Goal: Task Accomplishment & Management: Complete application form

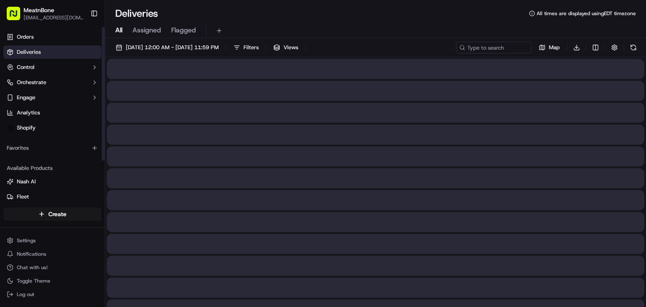
click at [45, 216] on html "MeatnBone [EMAIL_ADDRESS][DOMAIN_NAME] Toggle Sidebar Orders Deliveries Control…" at bounding box center [323, 153] width 646 height 307
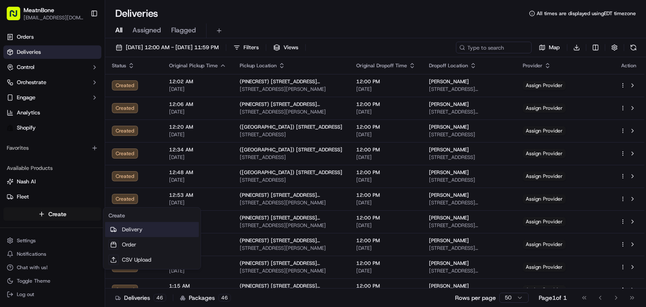
click at [158, 227] on link "Delivery" at bounding box center [152, 229] width 94 height 15
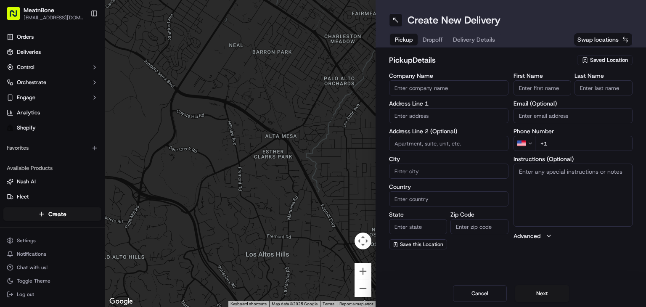
click at [432, 118] on input "text" at bounding box center [449, 115] width 120 height 15
click at [608, 61] on span "Saved Location" at bounding box center [609, 60] width 38 height 8
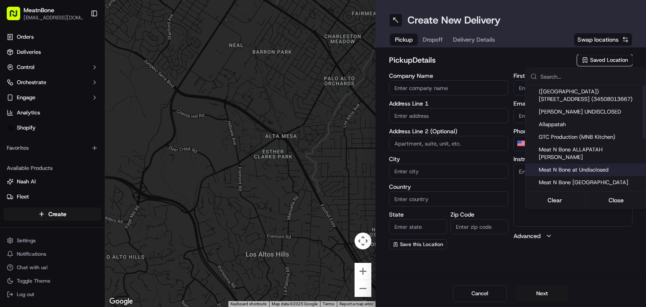
drag, startPoint x: 599, startPoint y: 161, endPoint x: 530, endPoint y: 102, distance: 91.3
click at [599, 166] on span "Meat N Bone at Undisclosed" at bounding box center [591, 170] width 104 height 8
type input "Meat N Bone at Undisclosed"
type input "2207 Coral Wy"
type input "Coral Gables"
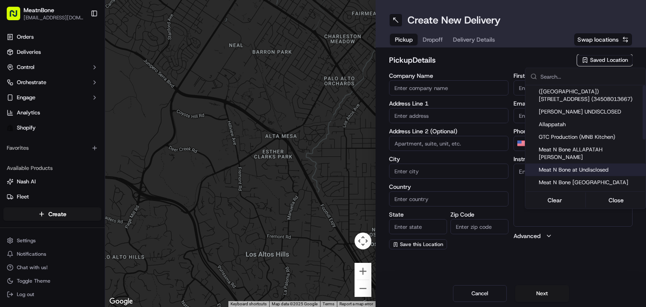
type input "US"
type input "FL"
type input "33145"
type input "Meat N"
type input "Bone"
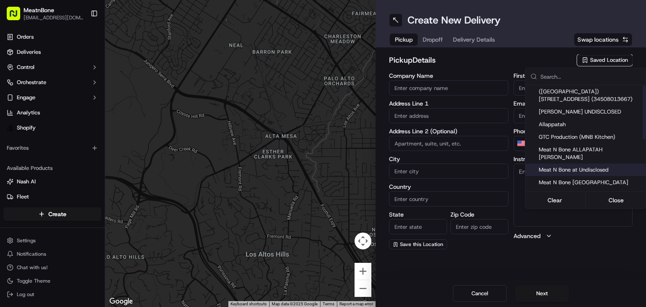
type input "[PHONE_NUMBER]"
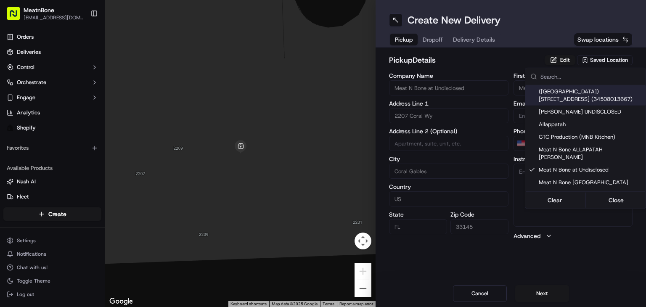
click at [436, 43] on html "MeatnBone [EMAIL_ADDRESS][DOMAIN_NAME] Toggle Sidebar Orders Deliveries Control…" at bounding box center [323, 153] width 646 height 307
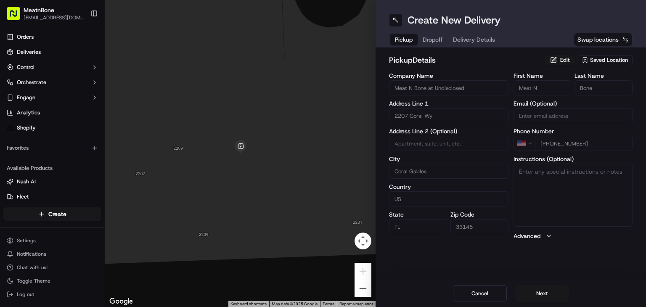
click at [436, 36] on span "Dropoff" at bounding box center [433, 39] width 20 height 8
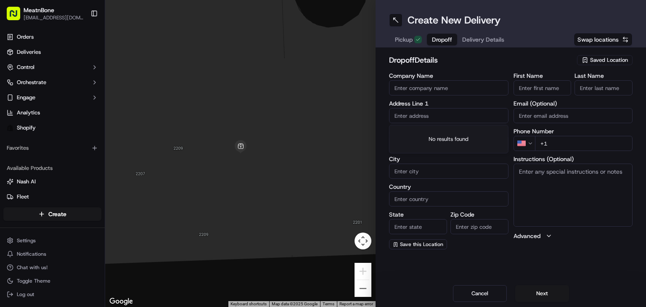
click at [418, 112] on input "text" at bounding box center [449, 115] width 120 height 15
paste input "[PERSON_NAME] [STREET_ADDRESS] [PHONE_NUMBER]"
drag, startPoint x: 460, startPoint y: 115, endPoint x: 537, endPoint y: 108, distance: 76.9
click at [537, 108] on div "Company Name Address Line 1 [PERSON_NAME] [STREET_ADDRESS] [PHONE_NUMBER] Addre…" at bounding box center [511, 161] width 244 height 177
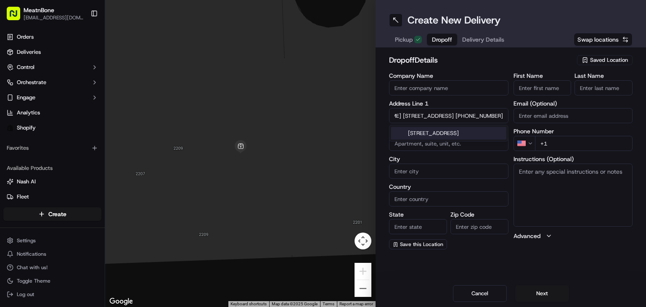
type input "[PERSON_NAME] [STREET_ADDRESS] +1"
type input "[PHONE_NUMBER]"
drag, startPoint x: 431, startPoint y: 116, endPoint x: 411, endPoint y: 113, distance: 20.4
click at [379, 115] on div "dropoff Details Saved Location Company Name Address Line 1 [PERSON_NAME] [STREE…" at bounding box center [511, 152] width 271 height 209
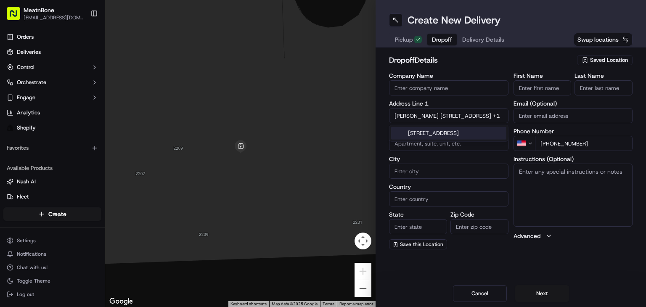
type input "[STREET_ADDRESS] +1"
click at [534, 87] on input "[PERSON_NAME]" at bounding box center [543, 87] width 58 height 15
click at [568, 88] on input "[PERSON_NAME]" at bounding box center [543, 87] width 58 height 15
drag, startPoint x: 557, startPoint y: 92, endPoint x: 551, endPoint y: 90, distance: 6.4
click at [557, 92] on input "[PERSON_NAME]" at bounding box center [543, 87] width 58 height 15
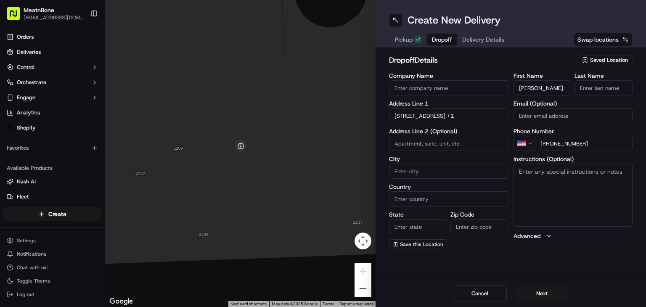
click at [548, 88] on input "[PERSON_NAME]" at bounding box center [543, 87] width 58 height 15
click at [540, 87] on input "[PERSON_NAME]" at bounding box center [543, 87] width 58 height 15
drag, startPoint x: 535, startPoint y: 91, endPoint x: 539, endPoint y: 90, distance: 4.3
click at [553, 88] on input "[PERSON_NAME]" at bounding box center [543, 87] width 58 height 15
type input "[PERSON_NAME]"
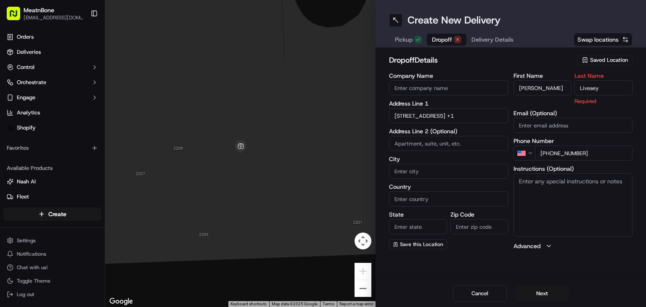
type input "Livesey"
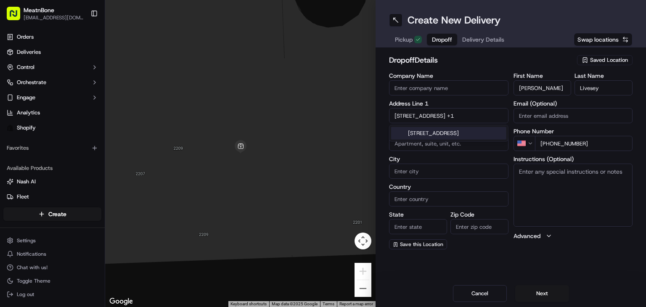
drag, startPoint x: 430, startPoint y: 120, endPoint x: 446, endPoint y: 109, distance: 18.8
click at [431, 117] on input "[STREET_ADDRESS] +1" at bounding box center [449, 115] width 120 height 15
click at [465, 133] on div "[STREET_ADDRESS]" at bounding box center [448, 133] width 115 height 13
type input "[STREET_ADDRESS]"
type input "[GEOGRAPHIC_DATA]"
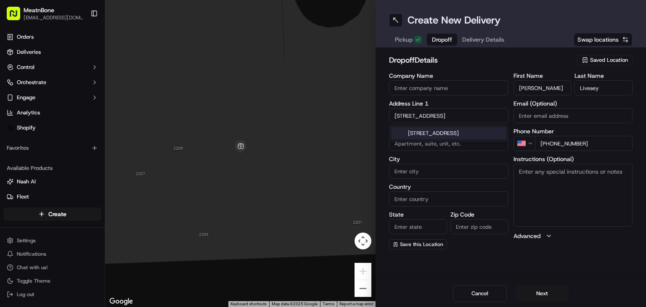
type input "[GEOGRAPHIC_DATA]"
type input "FL"
type input "33140"
type input "[STREET_ADDRESS]"
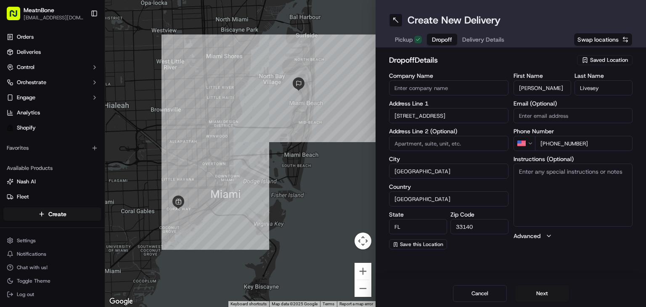
click at [574, 198] on textarea "Instructions (Optional)" at bounding box center [574, 195] width 120 height 63
click at [561, 192] on textarea "Instructions (Optional)" at bounding box center [574, 195] width 120 height 63
click at [557, 172] on textarea "call custome upon arrival" at bounding box center [574, 195] width 120 height 63
click at [554, 170] on textarea "call custome upon arrival" at bounding box center [574, 195] width 120 height 63
click at [594, 177] on textarea "call customer upon arrival" at bounding box center [574, 195] width 120 height 63
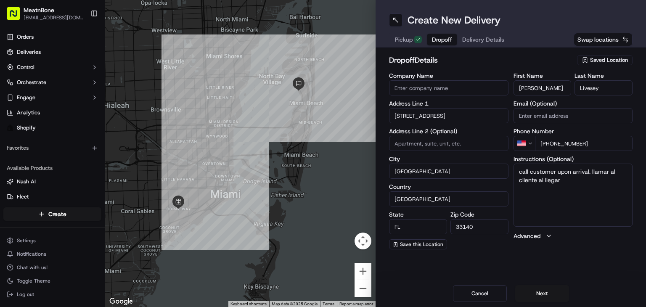
type textarea "call customer upon arrival. llamar al cliente al llegar"
click at [540, 292] on button "Next" at bounding box center [542, 293] width 54 height 17
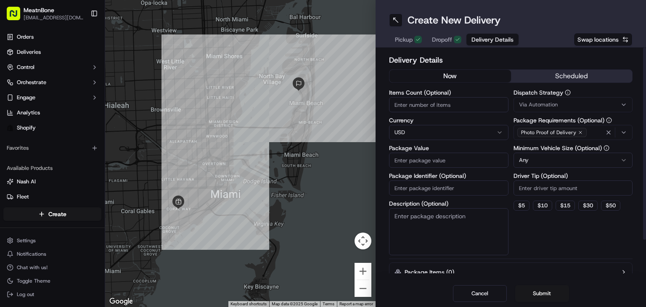
click at [427, 104] on input "Items Count (Optional)" at bounding box center [449, 104] width 120 height 15
type input "11"
click at [416, 162] on input "Package Value" at bounding box center [449, 160] width 120 height 15
type input "250.00"
click at [423, 194] on input "Package Identifier (Optional)" at bounding box center [449, 188] width 120 height 15
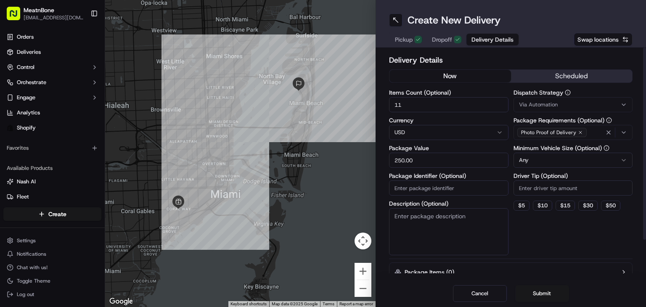
paste input "257154"
click at [423, 194] on input "257154" at bounding box center [449, 188] width 120 height 15
type input "257154"
click at [568, 150] on label "Minimum Vehicle Size (Optional)" at bounding box center [574, 148] width 120 height 6
click at [572, 164] on html "MeatnBone [EMAIL_ADDRESS][DOMAIN_NAME] Toggle Sidebar Orders Deliveries Control…" at bounding box center [323, 153] width 646 height 307
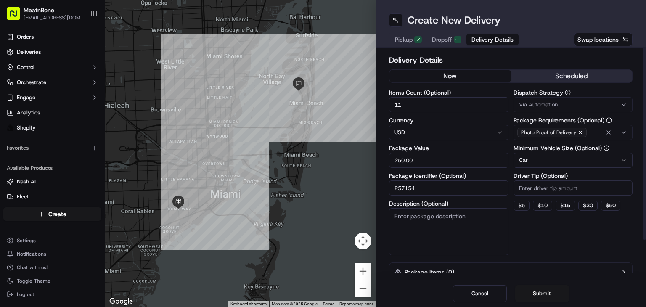
click at [529, 191] on input "Driver Tip (Optional)" at bounding box center [574, 188] width 120 height 15
click at [548, 203] on button "$ 10" at bounding box center [542, 206] width 19 height 10
type input "10"
click at [538, 299] on button "Submit" at bounding box center [542, 293] width 54 height 17
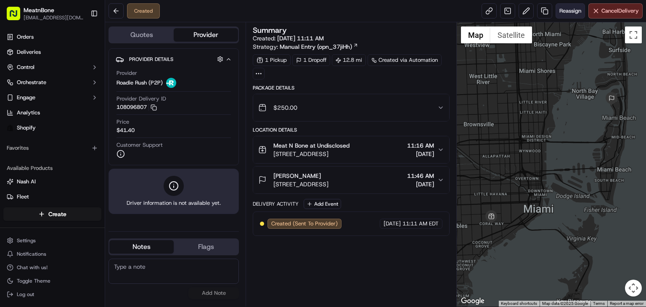
click at [567, 10] on span "Reassign" at bounding box center [571, 11] width 22 height 8
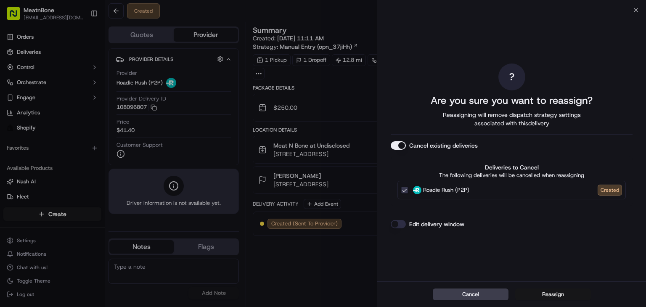
click at [551, 296] on button "Reassign" at bounding box center [553, 295] width 76 height 12
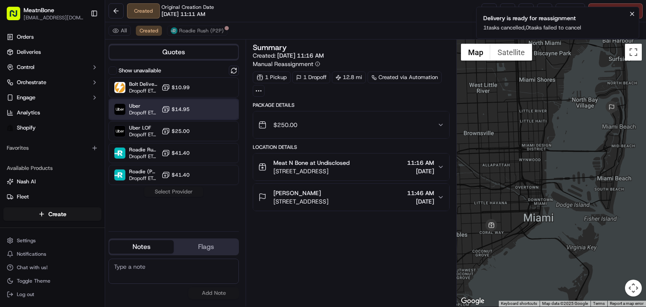
click at [175, 113] on div "Uber Dropoff ETA 53 minutes $14.95" at bounding box center [174, 109] width 130 height 20
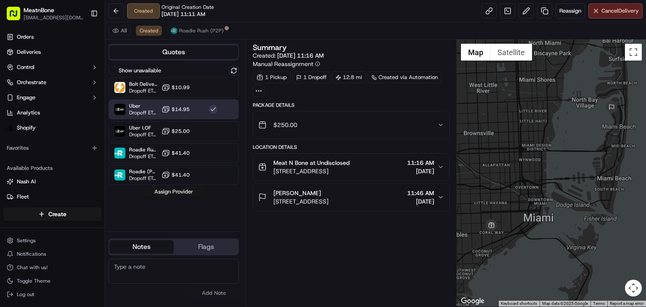
click at [178, 192] on button "Assign Provider" at bounding box center [174, 192] width 60 height 10
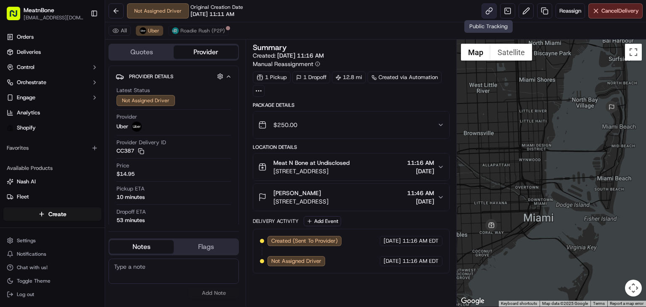
click at [492, 7] on link at bounding box center [489, 10] width 15 height 15
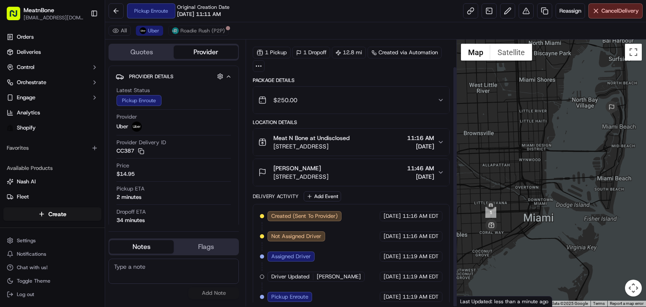
scroll to position [30, 0]
